Goal: Navigation & Orientation: Find specific page/section

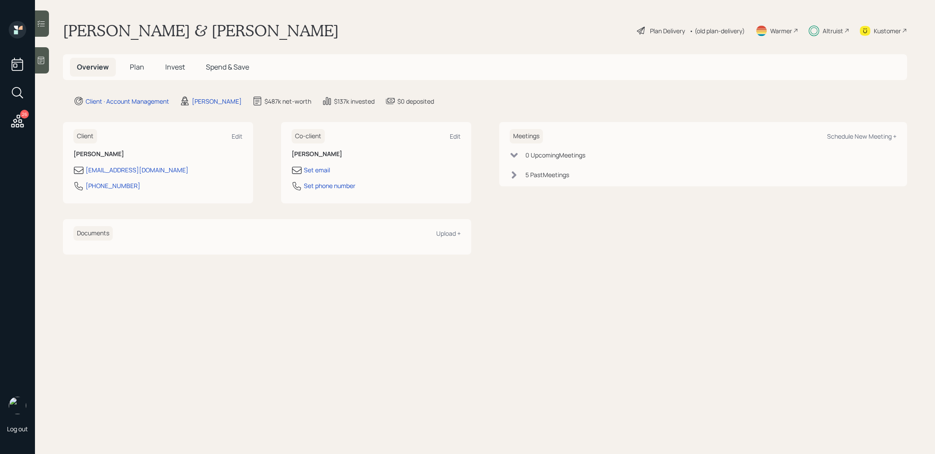
click at [177, 62] on h5 "Invest" at bounding box center [175, 67] width 34 height 19
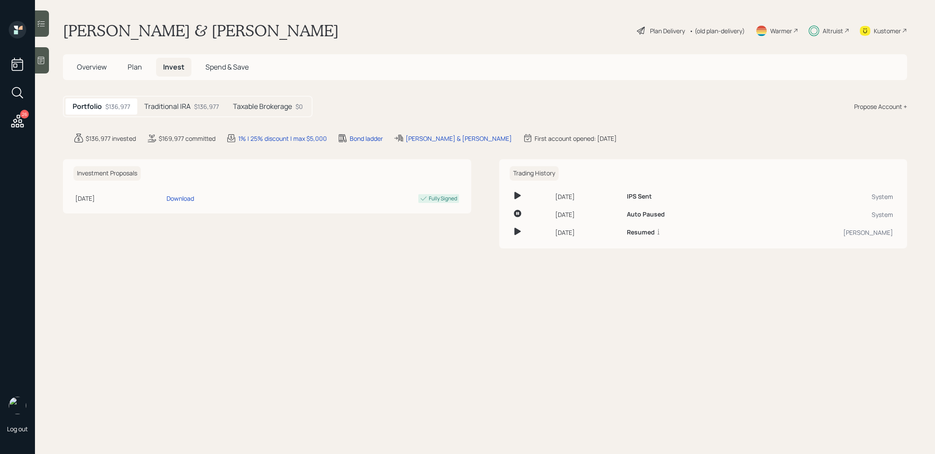
click at [136, 69] on span "Plan" at bounding box center [135, 67] width 14 height 10
